Goal: Task Accomplishment & Management: Manage account settings

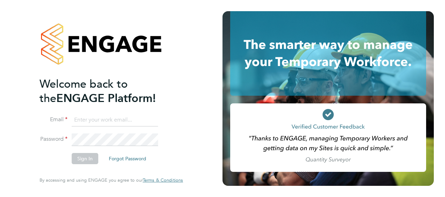
type input "paul.grayston@vistry.co.uk"
click at [85, 159] on button "Sign In" at bounding box center [85, 158] width 27 height 11
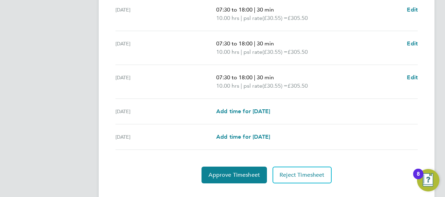
scroll to position [307, 0]
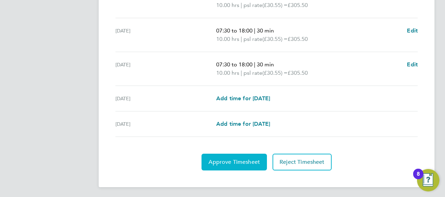
click at [240, 159] on span "Approve Timesheet" at bounding box center [234, 162] width 51 height 7
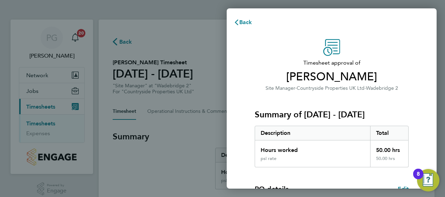
drag, startPoint x: 422, startPoint y: 105, endPoint x: 419, endPoint y: 63, distance: 42.5
click at [419, 63] on div "Timesheet approval of [PERSON_NAME] Site Manager · Countryside Properties UK Lt…" at bounding box center [332, 169] width 210 height 276
click at [419, 63] on div "Timesheet approval of Ian Gilbert Site Manager · Countryside Properties UK Ltd …" at bounding box center [332, 169] width 210 height 276
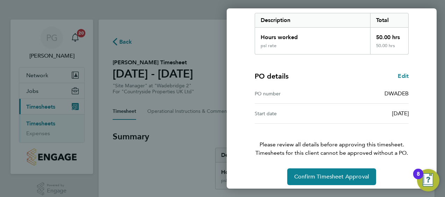
scroll to position [117, 0]
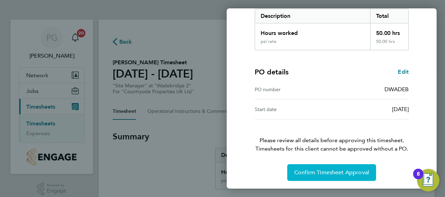
click at [338, 171] on span "Confirm Timesheet Approval" at bounding box center [331, 172] width 75 height 7
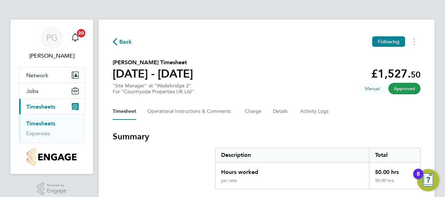
click at [39, 123] on link "Timesheets" at bounding box center [40, 123] width 29 height 7
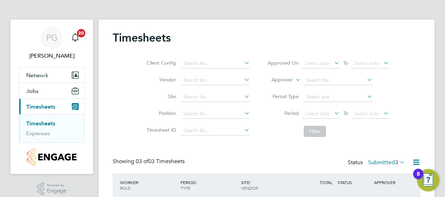
click at [421, 87] on div "Timesheets Client Config Vendor Site Position Timesheet ID Approved On Select d…" at bounding box center [267, 151] width 336 height 262
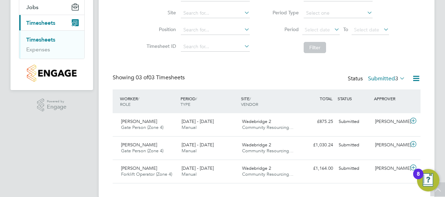
scroll to position [94, 0]
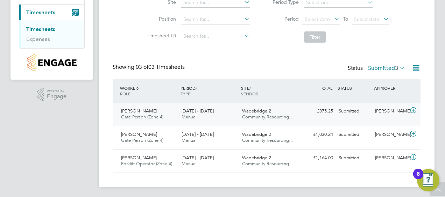
click at [198, 113] on span "[DATE] - [DATE]" at bounding box center [198, 111] width 32 height 6
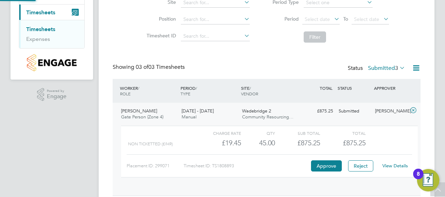
scroll to position [12, 68]
click at [394, 164] on link "View Details" at bounding box center [396, 166] width 26 height 6
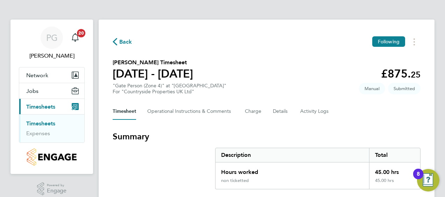
click at [402, 118] on div "Timesheet Operational Instructions & Comments Charge Details Activity Logs" at bounding box center [267, 111] width 308 height 17
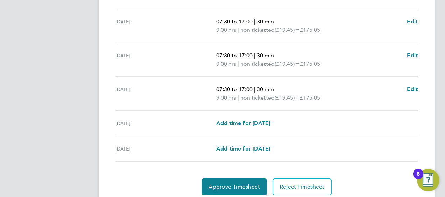
scroll to position [294, 0]
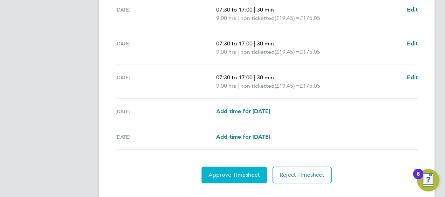
click at [234, 174] on span "Approve Timesheet" at bounding box center [234, 175] width 51 height 7
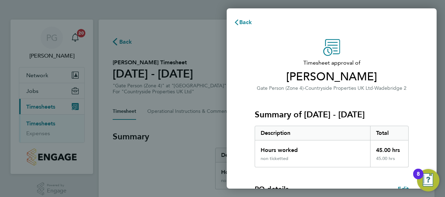
click at [413, 101] on div "Timesheet approval of Gregory David Gate Person (Zone 4) · Countryside Properti…" at bounding box center [331, 168] width 171 height 259
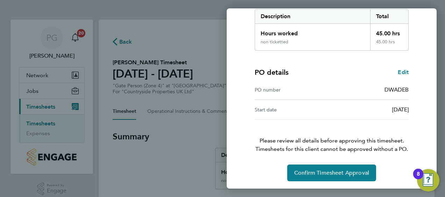
scroll to position [117, 0]
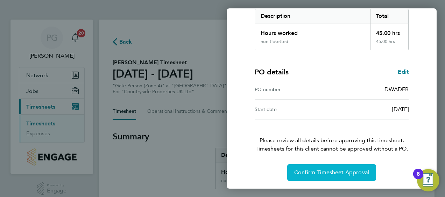
click at [329, 169] on span "Confirm Timesheet Approval" at bounding box center [331, 172] width 75 height 7
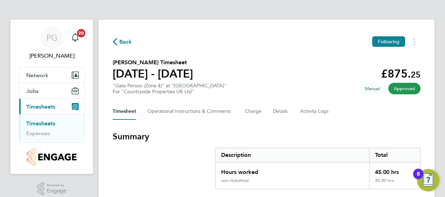
click at [43, 124] on link "Timesheets" at bounding box center [40, 123] width 29 height 7
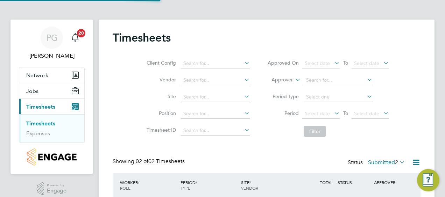
scroll to position [17, 61]
click at [412, 115] on div "Client Config Vendor Site Position Timesheet ID Approved On Select date To Sele…" at bounding box center [267, 96] width 308 height 89
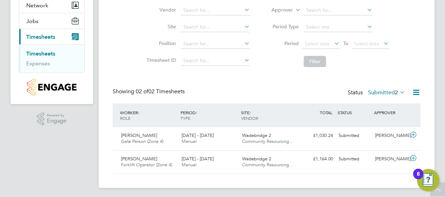
scroll to position [71, 0]
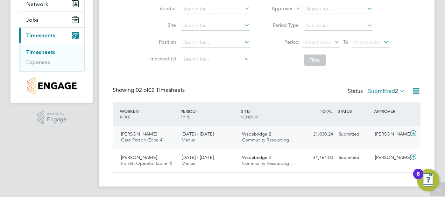
click at [254, 134] on span "Wadebridge 2" at bounding box center [256, 134] width 29 height 6
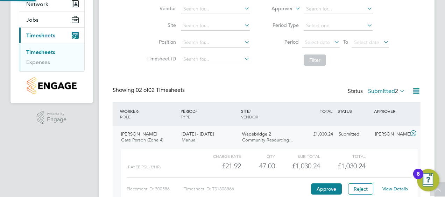
scroll to position [12, 68]
click at [393, 188] on link "View Details" at bounding box center [396, 189] width 26 height 6
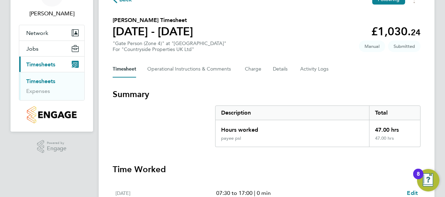
scroll to position [42, 0]
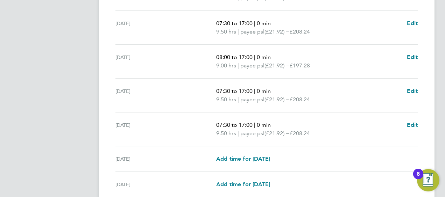
scroll to position [307, 0]
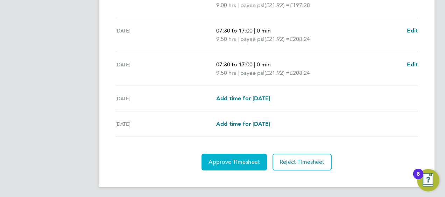
click at [234, 159] on span "Approve Timesheet" at bounding box center [234, 162] width 51 height 7
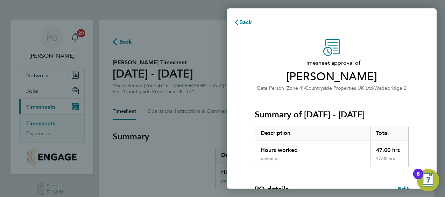
click at [425, 107] on div "Timesheet approval of Darryl Marcus Gate Person (Zone 4) · Countryside Properti…" at bounding box center [332, 169] width 210 height 276
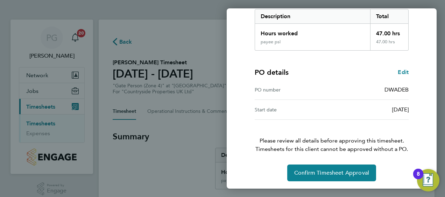
scroll to position [117, 0]
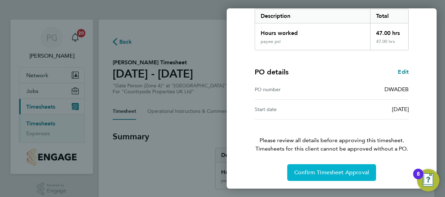
click at [331, 170] on span "Confirm Timesheet Approval" at bounding box center [331, 172] width 75 height 7
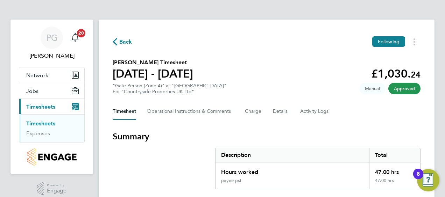
click at [38, 122] on link "Timesheets" at bounding box center [40, 123] width 29 height 7
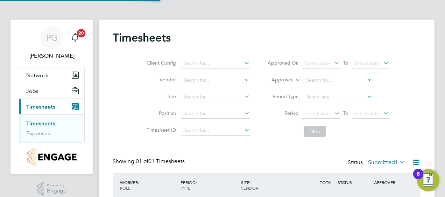
scroll to position [17, 61]
click at [425, 66] on div "Timesheets Client Config Vendor Site Position Timesheet ID Approved On Select d…" at bounding box center [267, 127] width 336 height 215
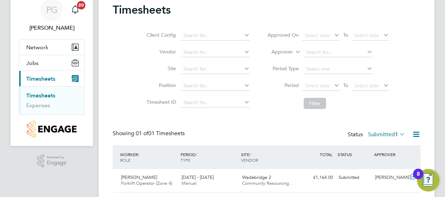
scroll to position [42, 0]
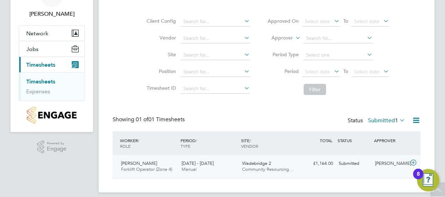
click at [252, 162] on span "Wadebridge 2" at bounding box center [256, 164] width 29 height 6
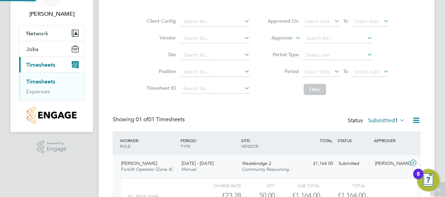
scroll to position [12, 68]
click at [428, 89] on div "Timesheets Client Config Vendor Site Position Timesheet ID Approved On Select d…" at bounding box center [267, 118] width 336 height 280
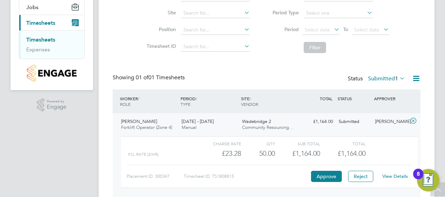
scroll to position [98, 0]
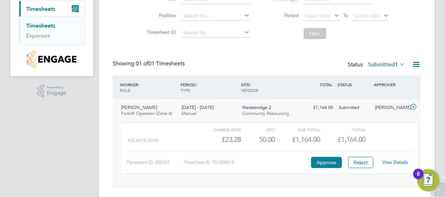
click at [395, 162] on link "View Details" at bounding box center [396, 163] width 26 height 6
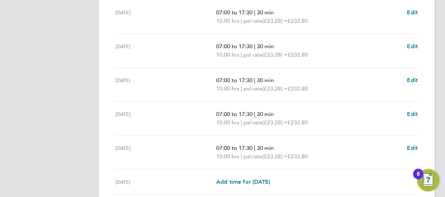
scroll to position [224, 0]
click at [440, 121] on div "PG [PERSON_NAME] Notifications 20 Applications: Network Team Members Sites Jobs…" at bounding box center [222, 29] width 445 height 506
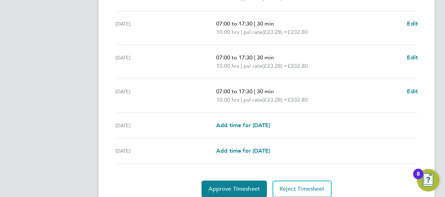
scroll to position [294, 0]
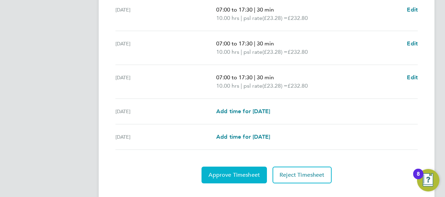
click at [233, 169] on button "Approve Timesheet" at bounding box center [234, 175] width 65 height 17
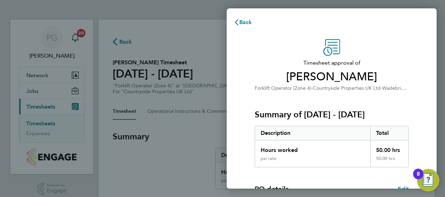
click at [423, 84] on div "Timesheet approval of [PERSON_NAME] Forklift Operator (Zone 4) · Countryside Pr…" at bounding box center [332, 169] width 210 height 276
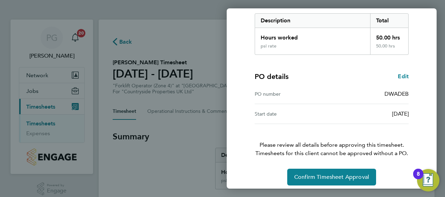
scroll to position [117, 0]
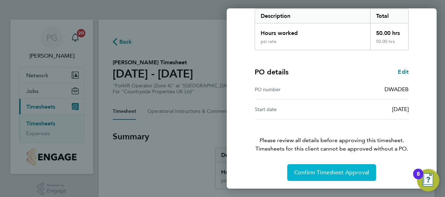
click at [330, 168] on button "Confirm Timesheet Approval" at bounding box center [331, 172] width 89 height 17
